Goal: Task Accomplishment & Management: Manage account settings

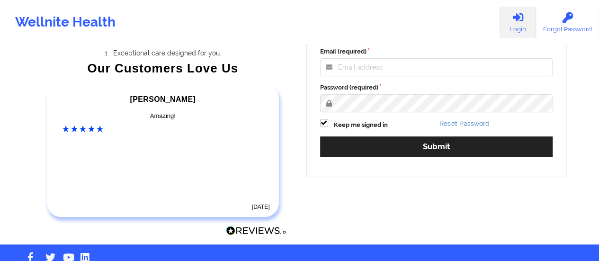
scroll to position [173, 0]
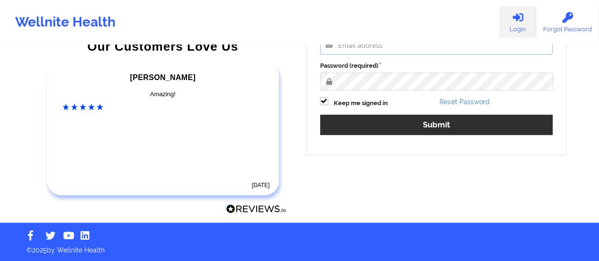
type input "[EMAIL_ADDRESS][DOMAIN_NAME]"
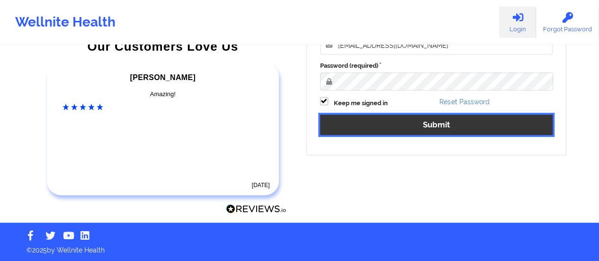
click at [419, 126] on button "Submit" at bounding box center [436, 125] width 233 height 20
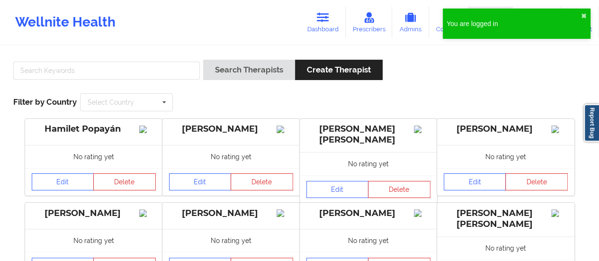
click at [71, 80] on div at bounding box center [106, 73] width 193 height 27
click at [74, 70] on input "text" at bounding box center [106, 71] width 186 height 18
paste input "[PERSON_NAME]"
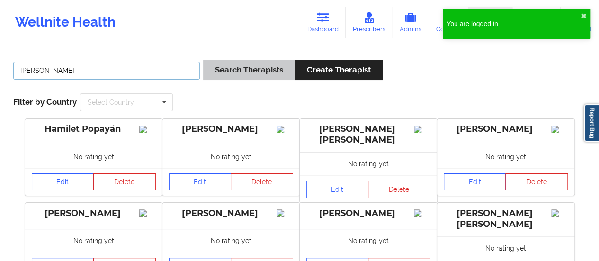
type input "[PERSON_NAME]"
click at [254, 66] on button "Search Therapists" at bounding box center [249, 70] width 92 height 20
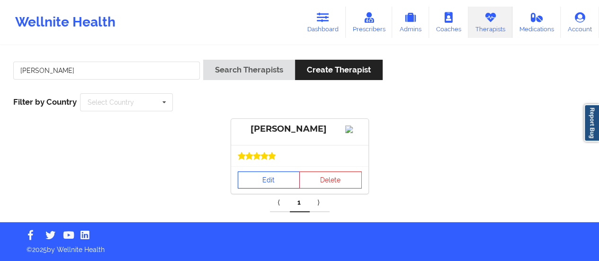
click at [271, 188] on link "Edit" at bounding box center [269, 179] width 62 height 17
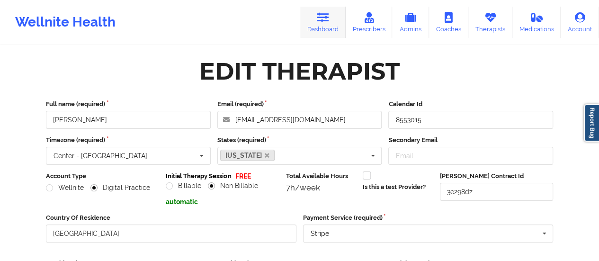
click at [321, 32] on link "Dashboard" at bounding box center [322, 22] width 45 height 31
